Goal: Navigation & Orientation: Find specific page/section

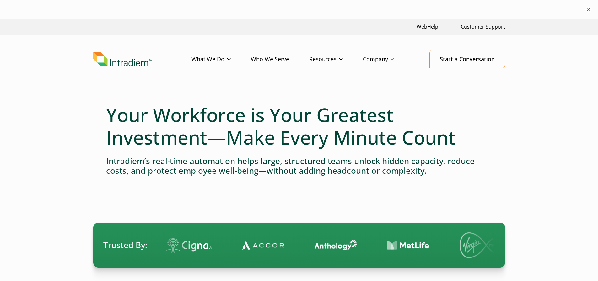
click at [378, 38] on header "Menu What We Do Platform Who We Serve Resources Blog Events & Webinars News Suc…" at bounding box center [299, 64] width 598 height 59
click at [36, 65] on header "Menu What We Do Platform Who We Serve Resources Blog Events & Webinars News Suc…" at bounding box center [299, 64] width 598 height 59
click at [48, 92] on header "Menu What We Do Platform Who We Serve Resources Blog Events & Webinars News Suc…" at bounding box center [299, 64] width 598 height 59
click at [46, 78] on header "Menu What We Do Platform Who We Serve Resources Blog Events & Webinars News Suc…" at bounding box center [299, 64] width 598 height 59
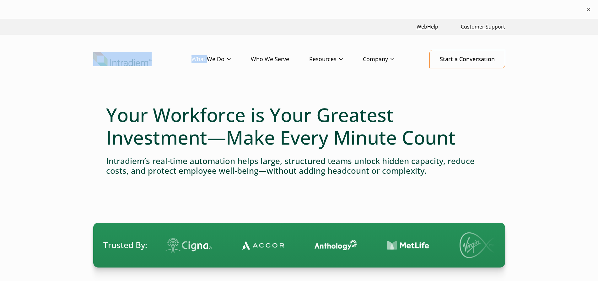
click at [46, 78] on header "Menu What We Do Platform Who We Serve Resources Blog Events & Webinars News Suc…" at bounding box center [299, 64] width 598 height 59
click at [472, 100] on div at bounding box center [299, 99] width 386 height 10
click at [124, 57] on img "Link to homepage of Intradiem" at bounding box center [122, 59] width 58 height 14
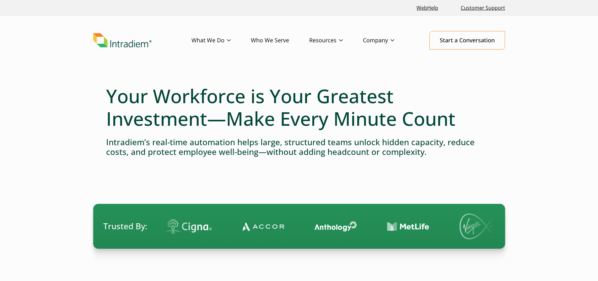
click at [132, 45] on img "Link to homepage of Intradiem" at bounding box center [122, 40] width 58 height 14
click at [587, 53] on header "Menu What We Do Platform Who We Serve Resources Blog Events & Webinars News Suc…" at bounding box center [299, 45] width 598 height 59
